Goal: Entertainment & Leisure: Consume media (video, audio)

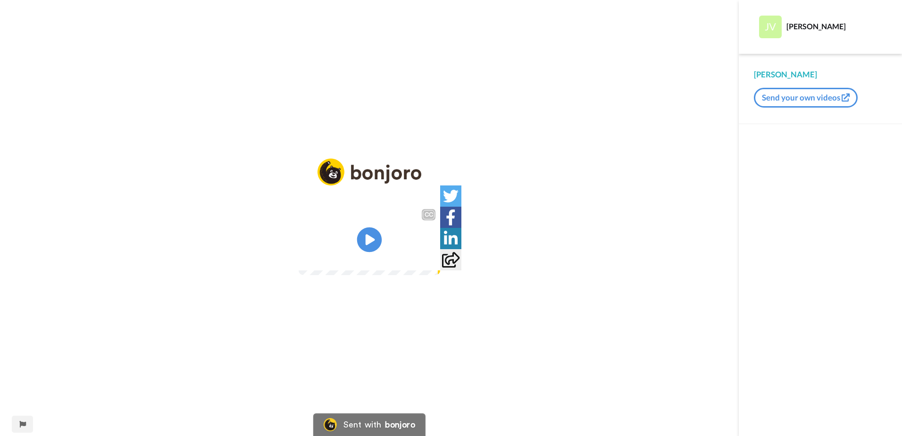
click at [373, 239] on icon "Play/Pause" at bounding box center [369, 239] width 25 height 45
click at [369, 241] on icon "Play/Pause" at bounding box center [369, 239] width 25 height 45
click at [510, 355] on div "Play/Pause" at bounding box center [369, 218] width 739 height 436
click at [432, 262] on img at bounding box center [427, 257] width 10 height 10
